Goal: Task Accomplishment & Management: Use online tool/utility

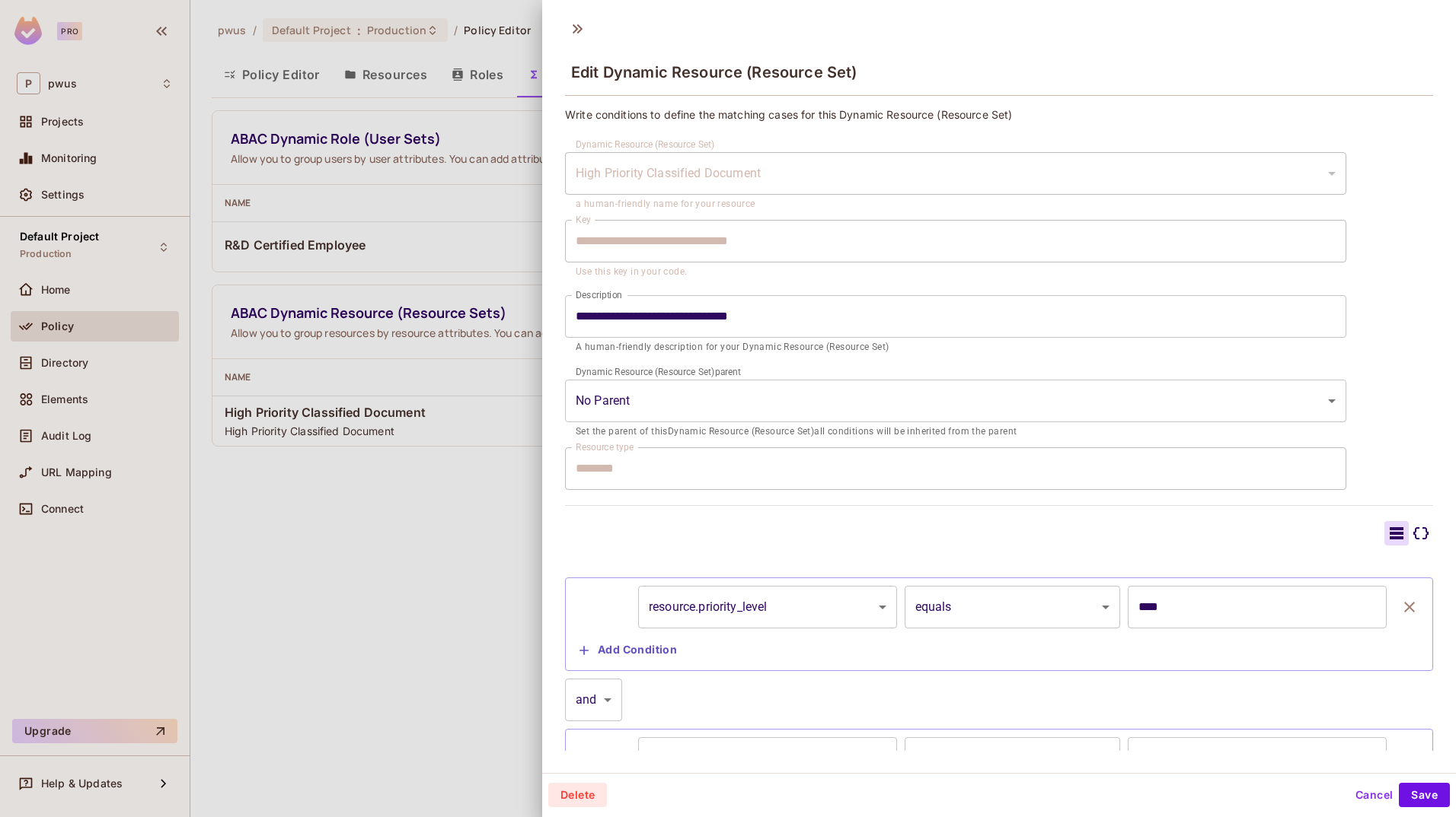
scroll to position [104, 0]
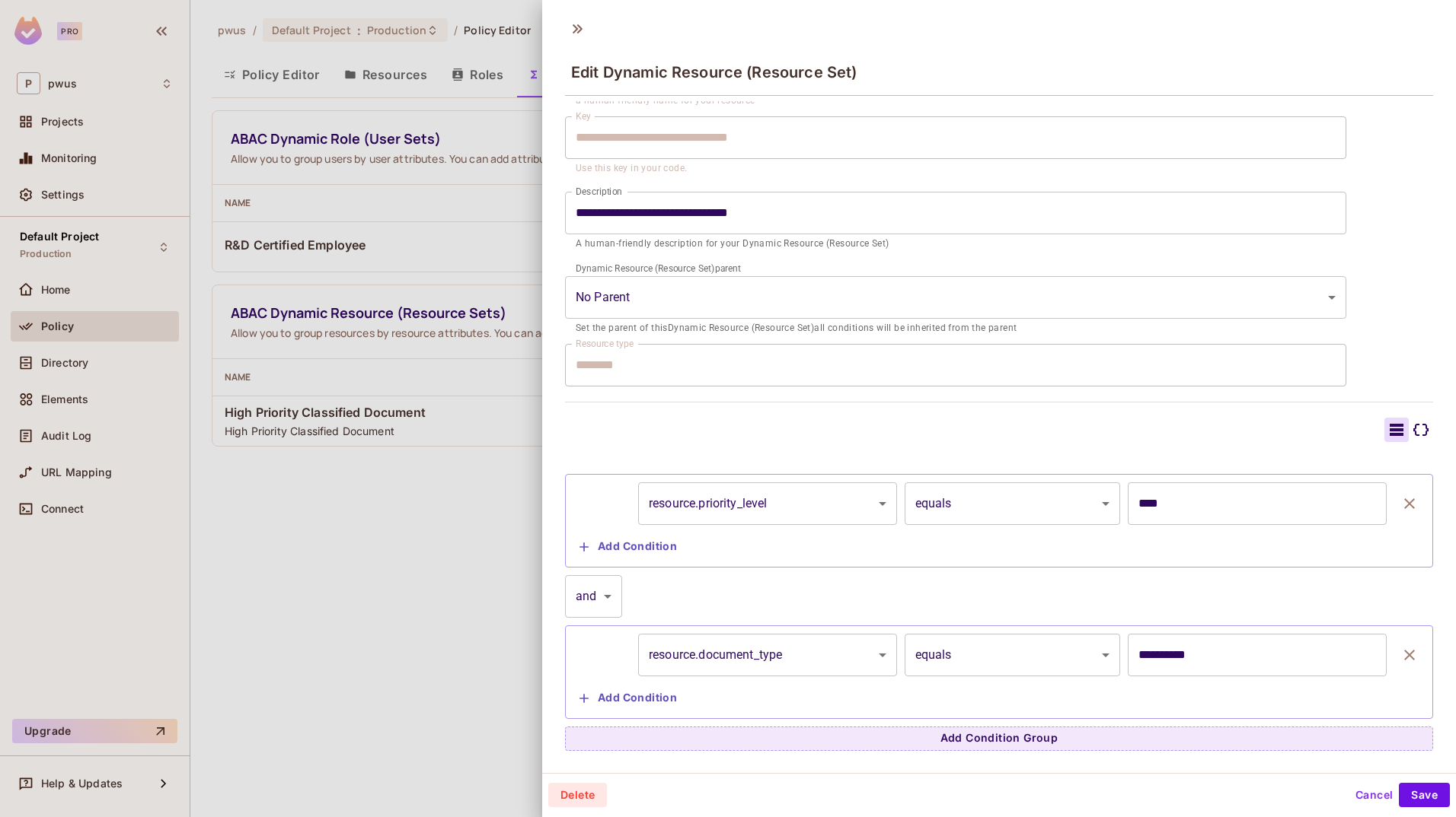
click at [1275, 57] on div "Edit Dynamic Resource (Resource Set)" at bounding box center [999, 71] width 868 height 49
click at [835, 424] on div at bounding box center [999, 430] width 868 height 25
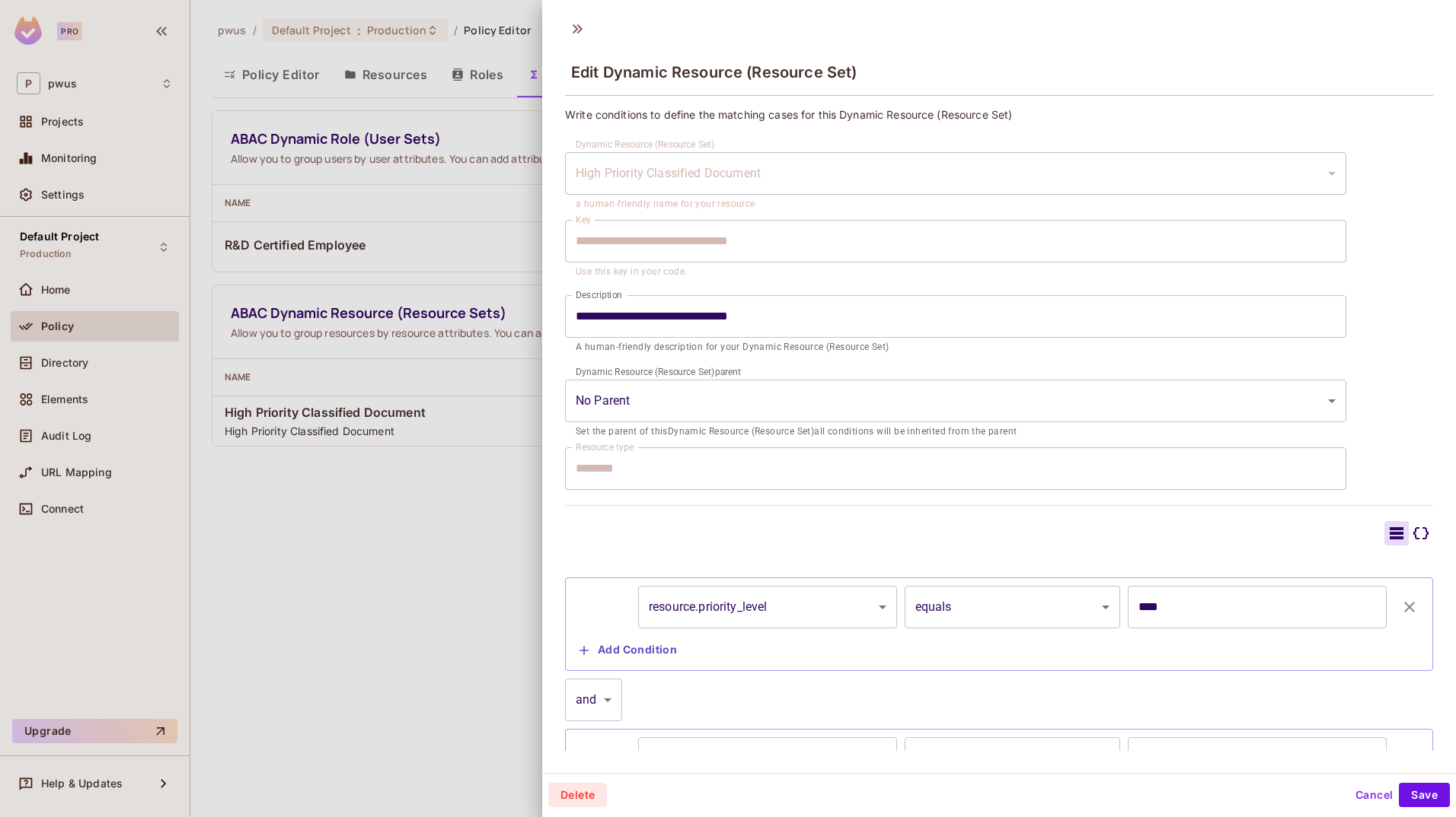
click at [355, 578] on div at bounding box center [728, 408] width 1456 height 817
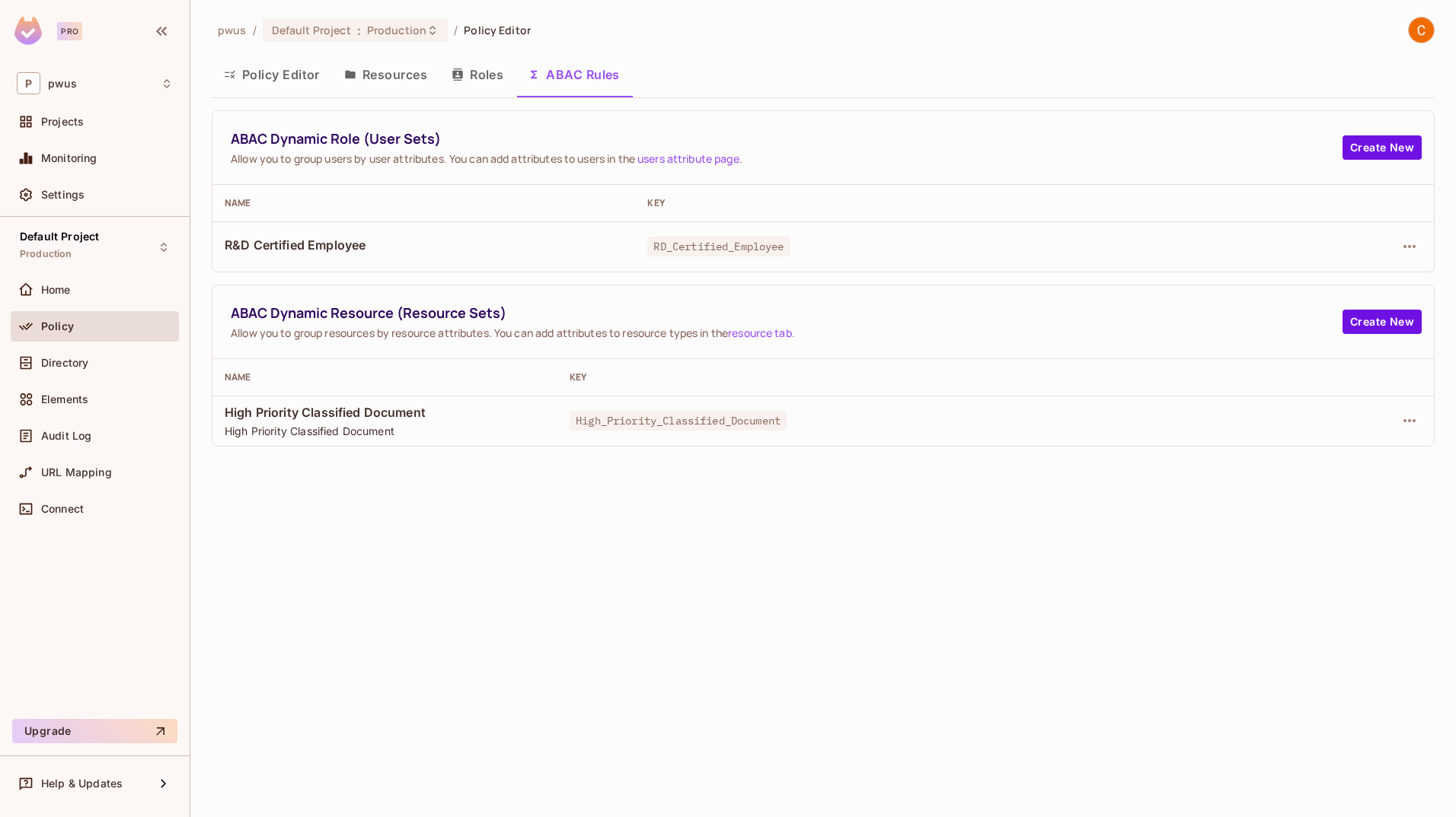
click at [1207, 647] on div "pwus / Default Project : Production / Policy Editor Policy Editor Resources Rol…" at bounding box center [823, 408] width 1266 height 817
click at [1152, 627] on div "pwus / Default Project : Production / Policy Editor Policy Editor Resources Rol…" at bounding box center [823, 408] width 1266 height 817
click at [970, 597] on div "pwus / Default Project : Production / Policy Editor Policy Editor Resources Rol…" at bounding box center [823, 408] width 1266 height 817
drag, startPoint x: 222, startPoint y: 374, endPoint x: 623, endPoint y: 387, distance: 401.2
click at [623, 387] on tr "Name Key" at bounding box center [823, 377] width 1221 height 37
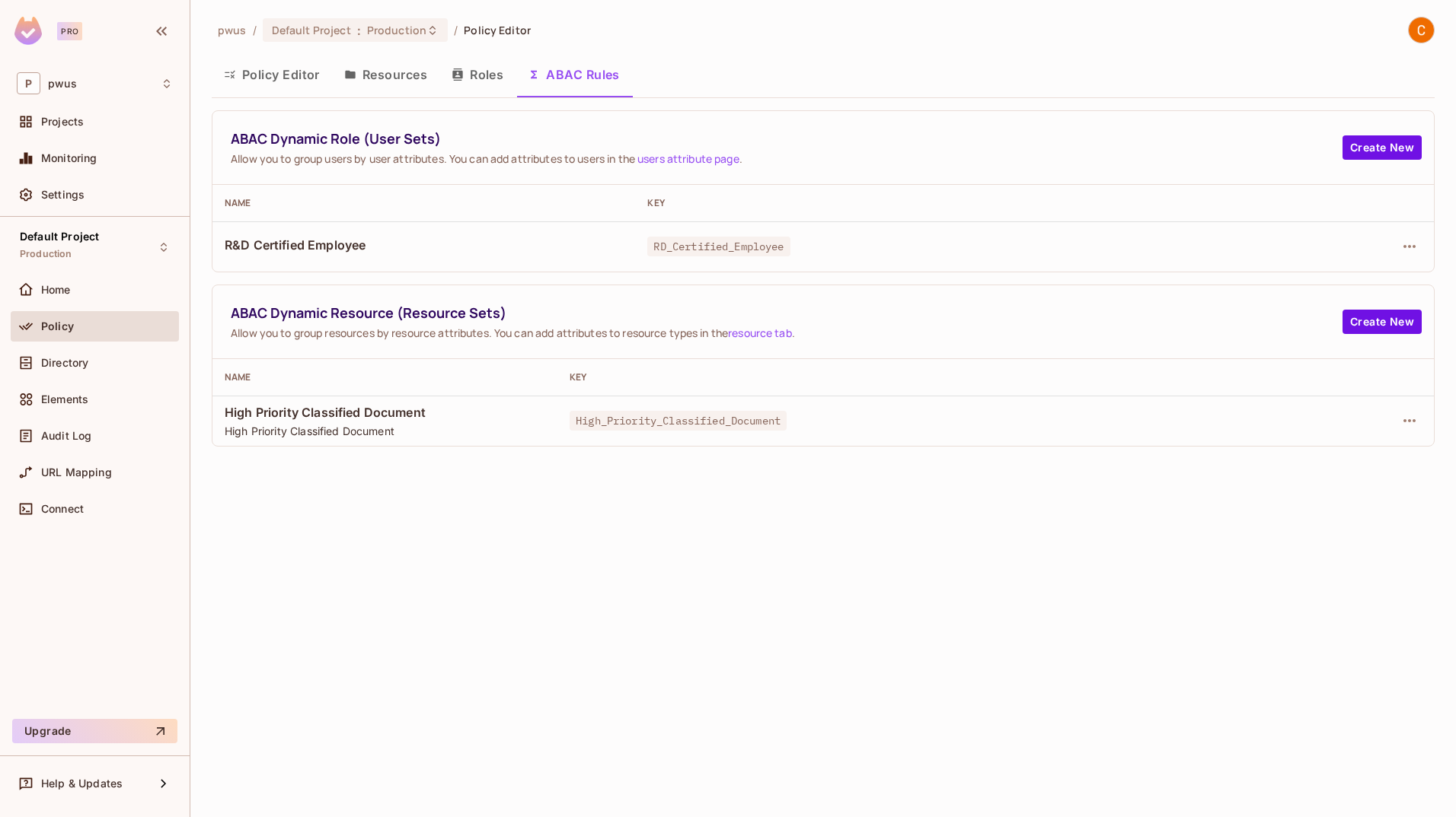
drag, startPoint x: 623, startPoint y: 387, endPoint x: 585, endPoint y: 562, distance: 179.1
click at [585, 562] on div "pwus / Default Project : Production / Policy Editor Policy Editor Resources Rol…" at bounding box center [823, 408] width 1266 height 817
click at [1209, 657] on div "pwus / Default Project : Production / Policy Editor Policy Editor Resources Rol…" at bounding box center [823, 408] width 1266 height 817
click at [869, 79] on div "Policy Editor Resources Roles ABAC Rules" at bounding box center [823, 74] width 1223 height 38
click at [1029, 535] on div "pwus / Default Project : Production / Policy Editor Policy Editor Resources Rol…" at bounding box center [823, 408] width 1266 height 817
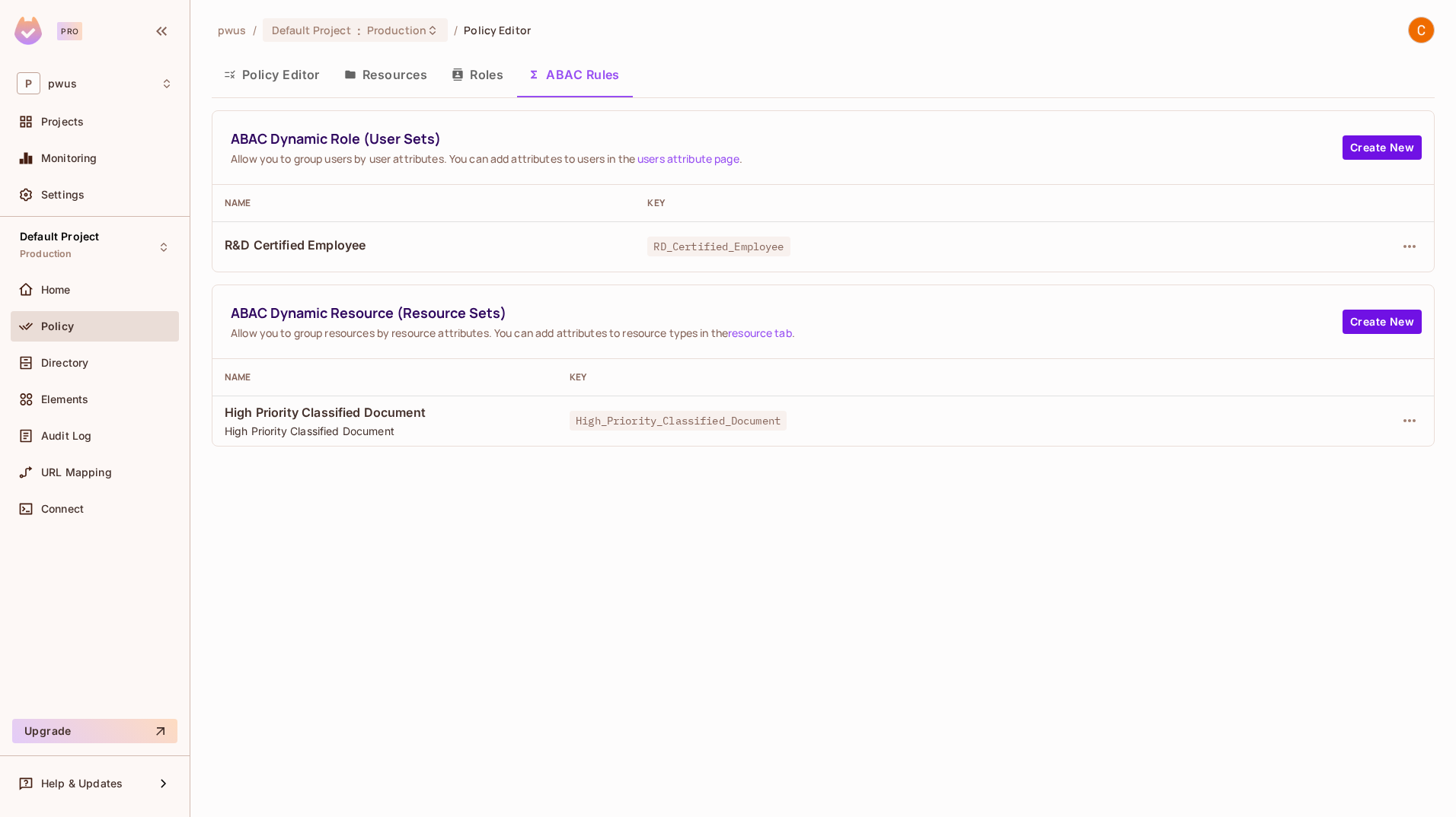
click at [916, 674] on div "pwus / Default Project : Production / Policy Editor Policy Editor Resources Rol…" at bounding box center [823, 408] width 1266 height 817
drag, startPoint x: 567, startPoint y: 417, endPoint x: 793, endPoint y: 416, distance: 226.0
click at [793, 416] on div "High_Priority_Classified_Document" at bounding box center [922, 421] width 705 height 15
drag, startPoint x: 793, startPoint y: 416, endPoint x: 837, endPoint y: 526, distance: 118.5
click at [837, 526] on div "pwus / Default Project : Production / Policy Editor Policy Editor Resources Rol…" at bounding box center [823, 408] width 1266 height 817
